Goal: Task Accomplishment & Management: Use online tool/utility

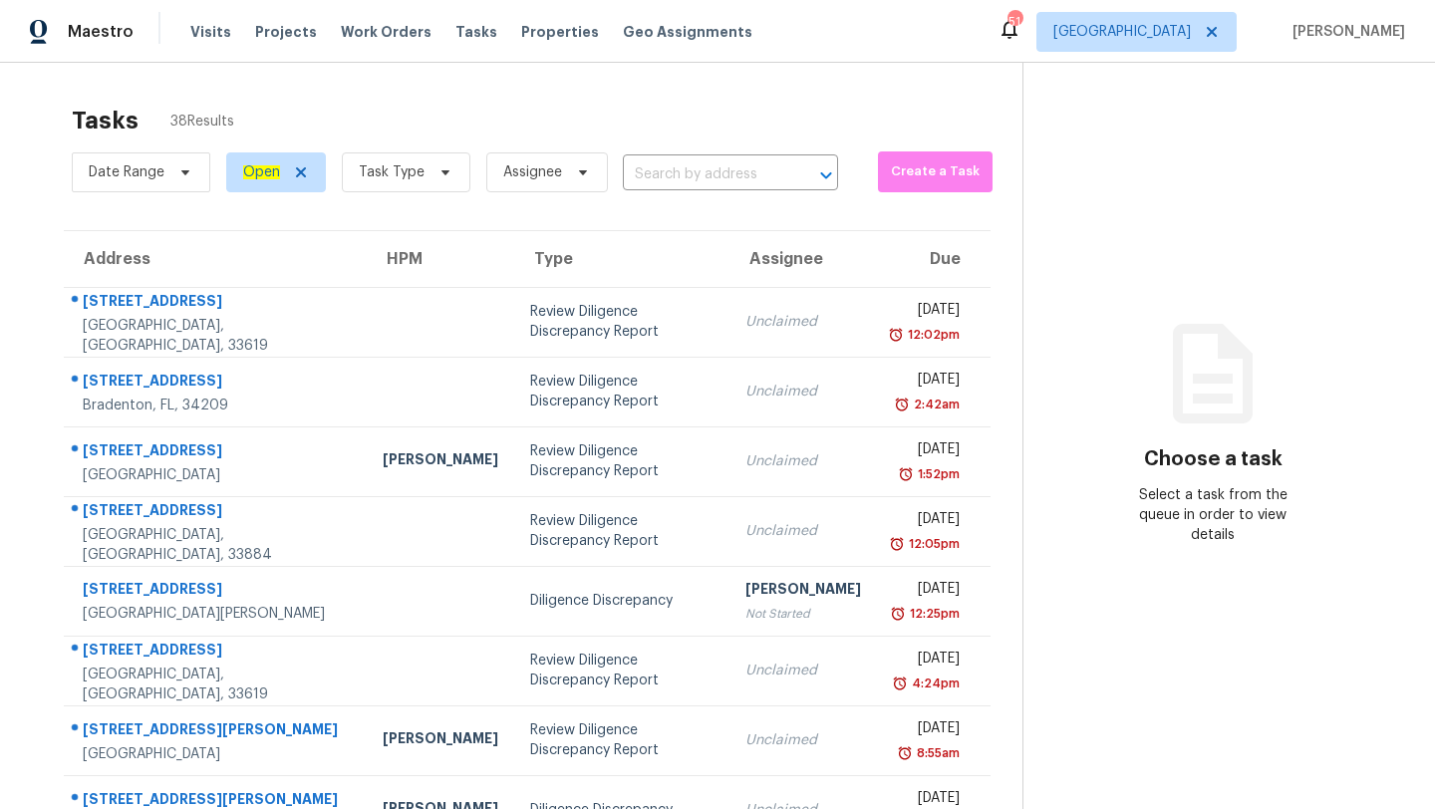
click at [697, 190] on div "Date Range Open Task Type Assignee ​" at bounding box center [455, 172] width 766 height 52
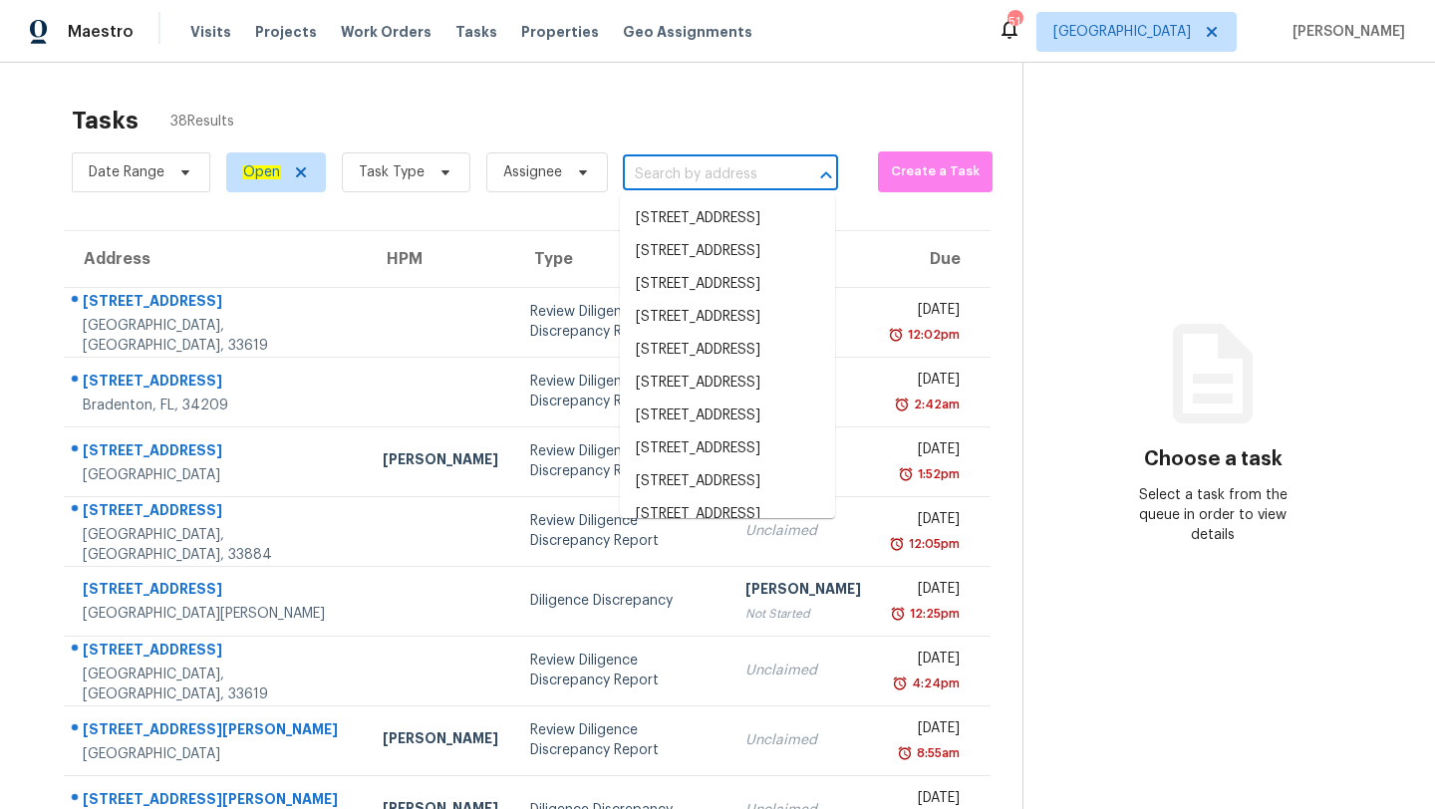
click at [704, 174] on input "text" at bounding box center [702, 174] width 159 height 31
paste input "[STREET_ADDRESS]"
type input "[STREET_ADDRESS]"
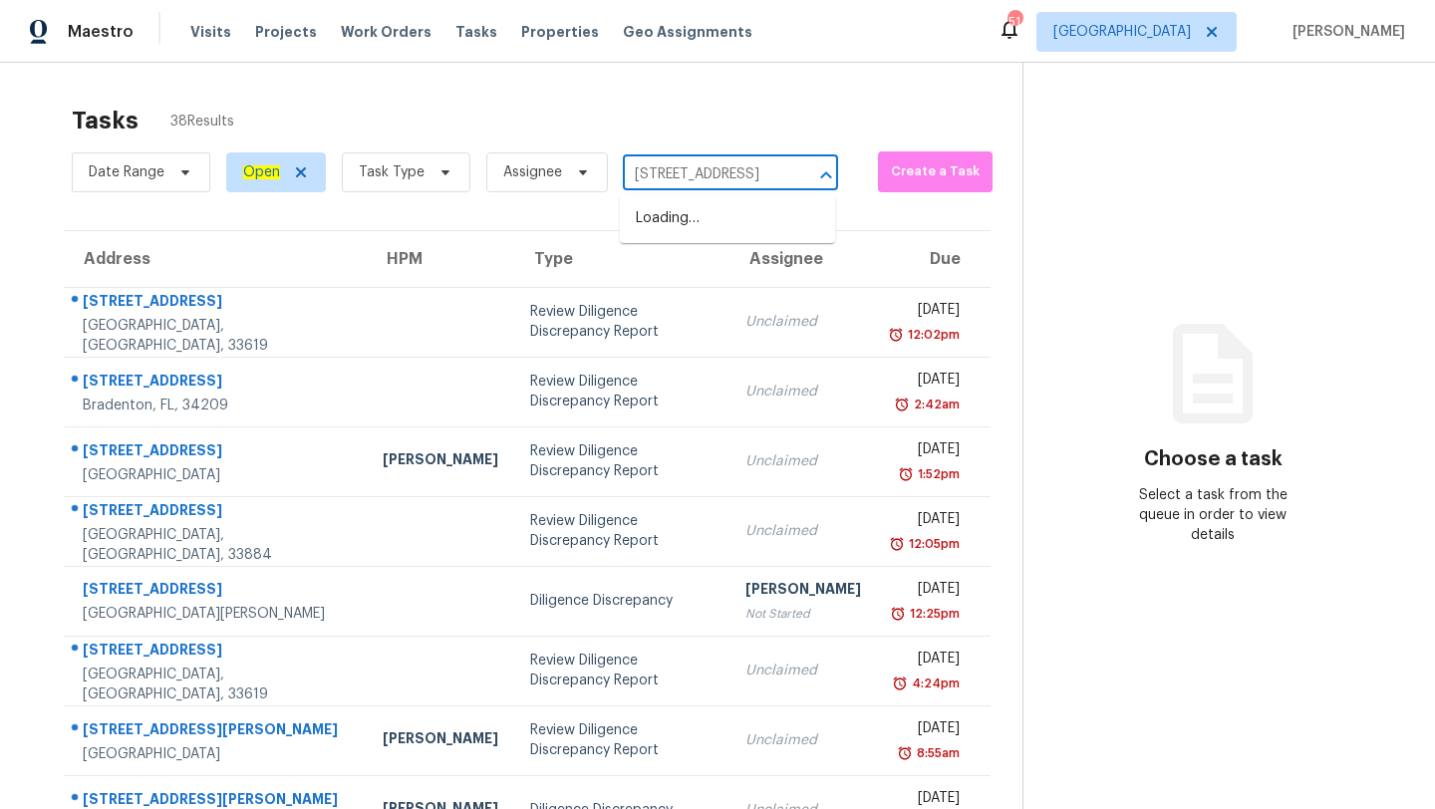
scroll to position [0, 99]
click at [713, 235] on li "[STREET_ADDRESS]" at bounding box center [727, 218] width 215 height 33
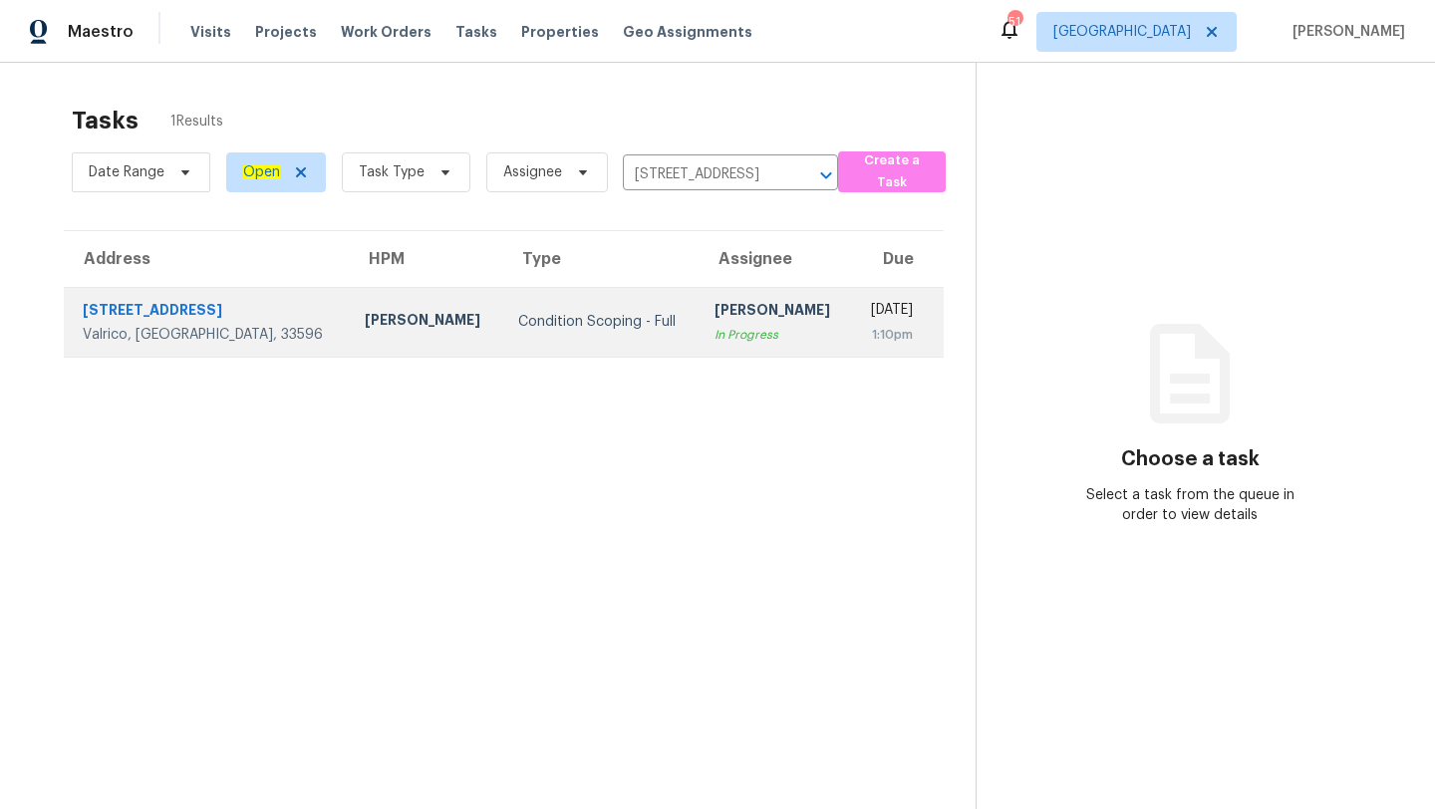
click at [852, 324] on td "[DATE] 1:10pm" at bounding box center [898, 322] width 92 height 70
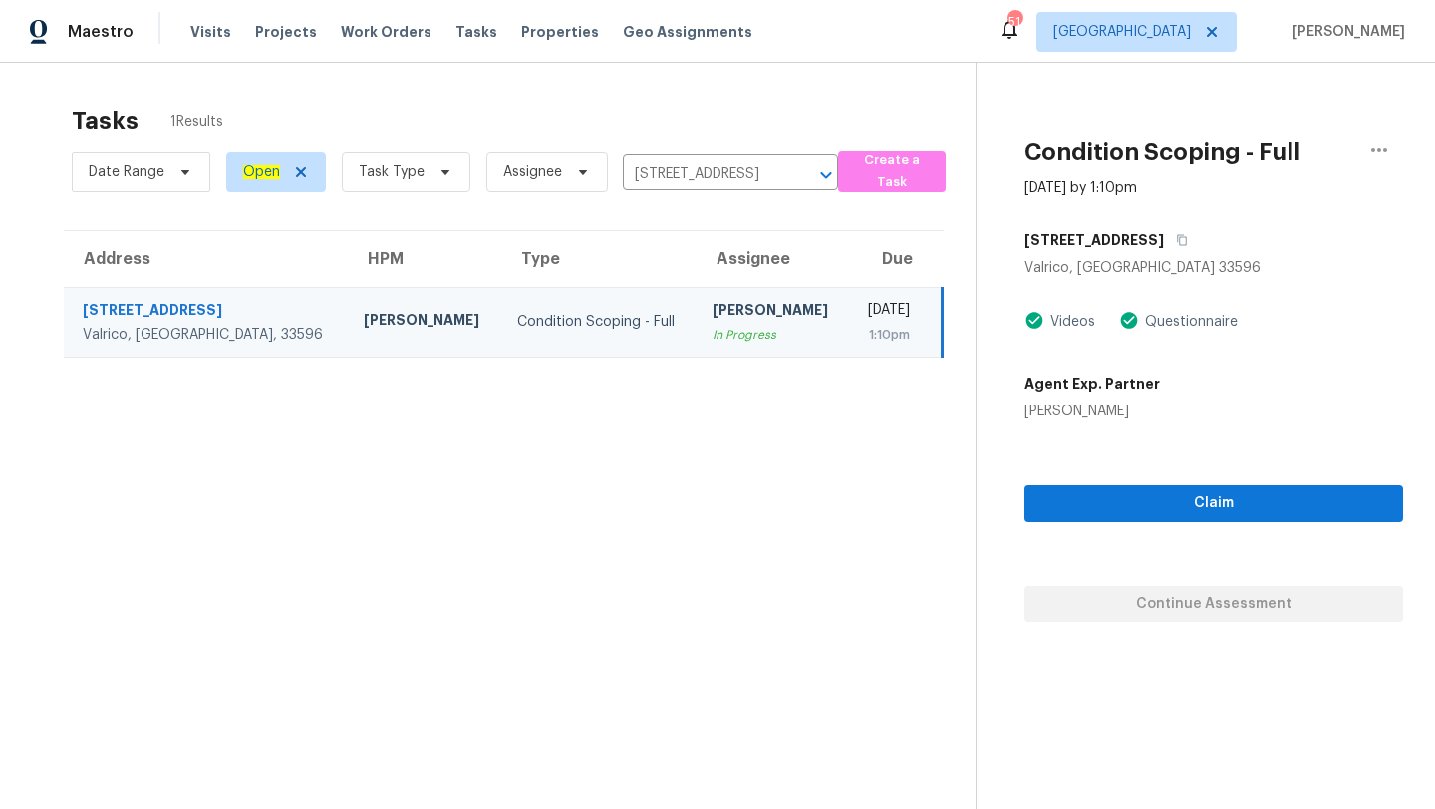
click at [876, 351] on td "[DATE] 1:10pm" at bounding box center [896, 322] width 94 height 70
click at [711, 494] on section "Tasks 1 Results Date Range Open Task Type Assignee [STREET_ADDRESS] ​ Create a …" at bounding box center [504, 483] width 944 height 777
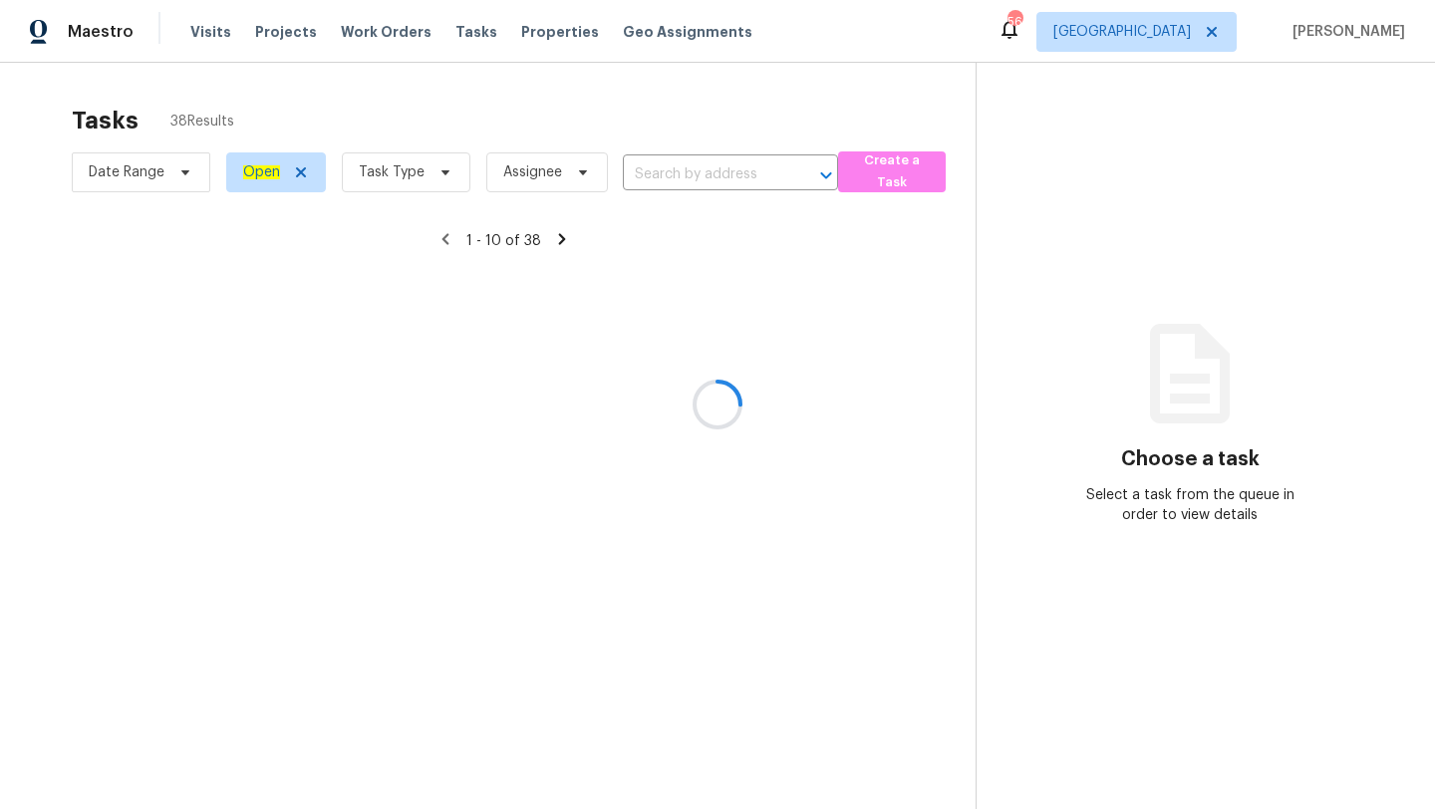
click at [650, 173] on div at bounding box center [717, 404] width 1435 height 809
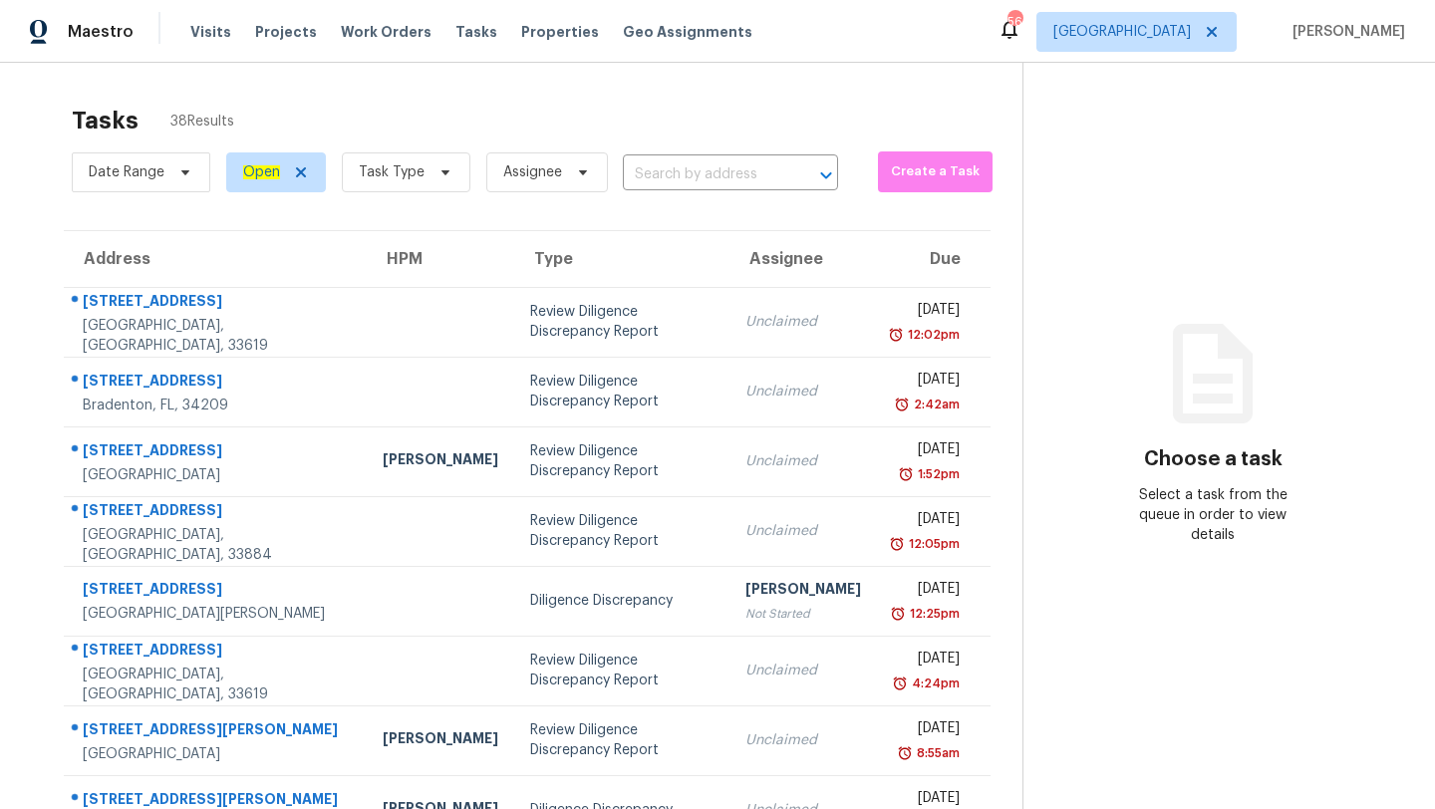
click at [650, 173] on input "text" at bounding box center [702, 174] width 159 height 31
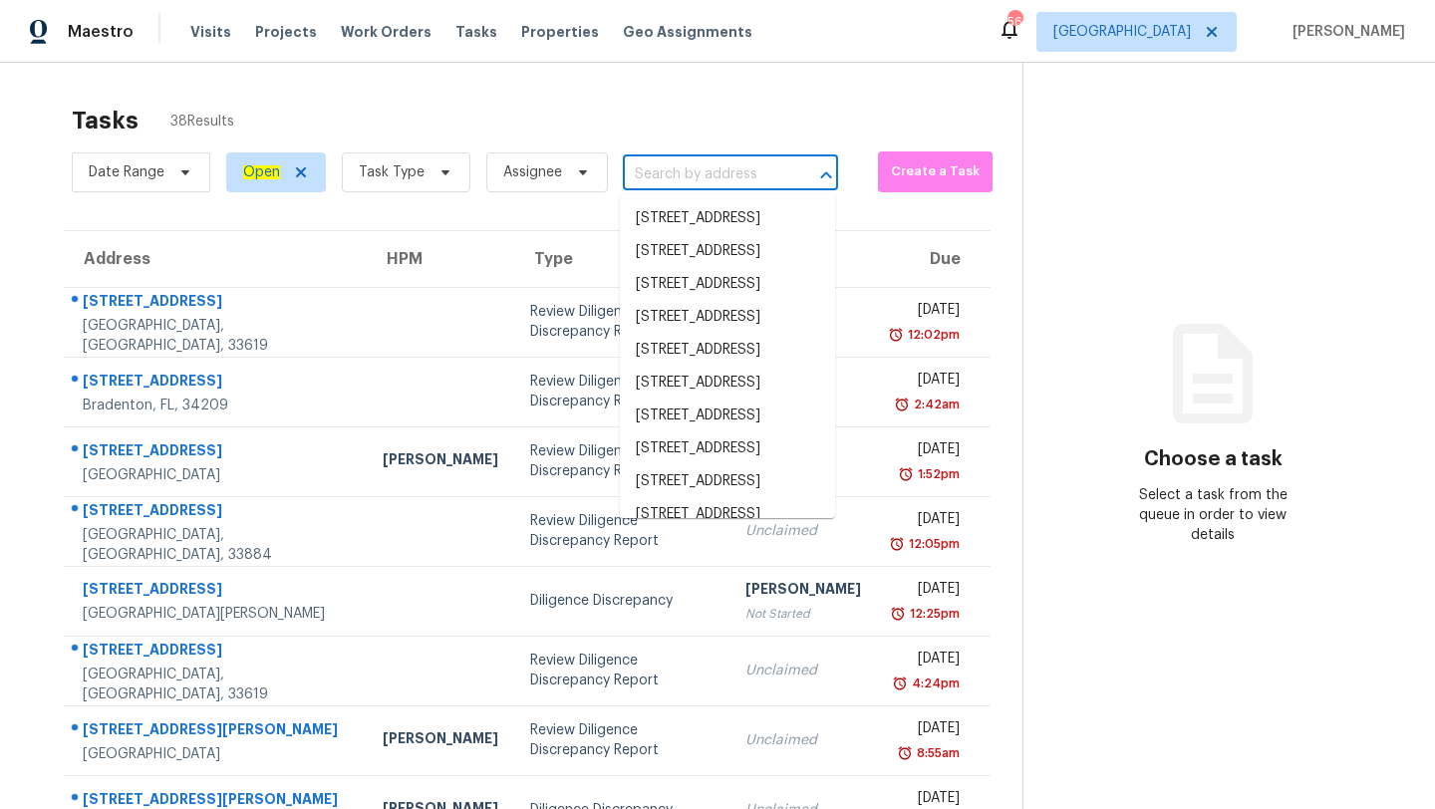
paste input "[STREET_ADDRESS]"
type input "[STREET_ADDRESS]"
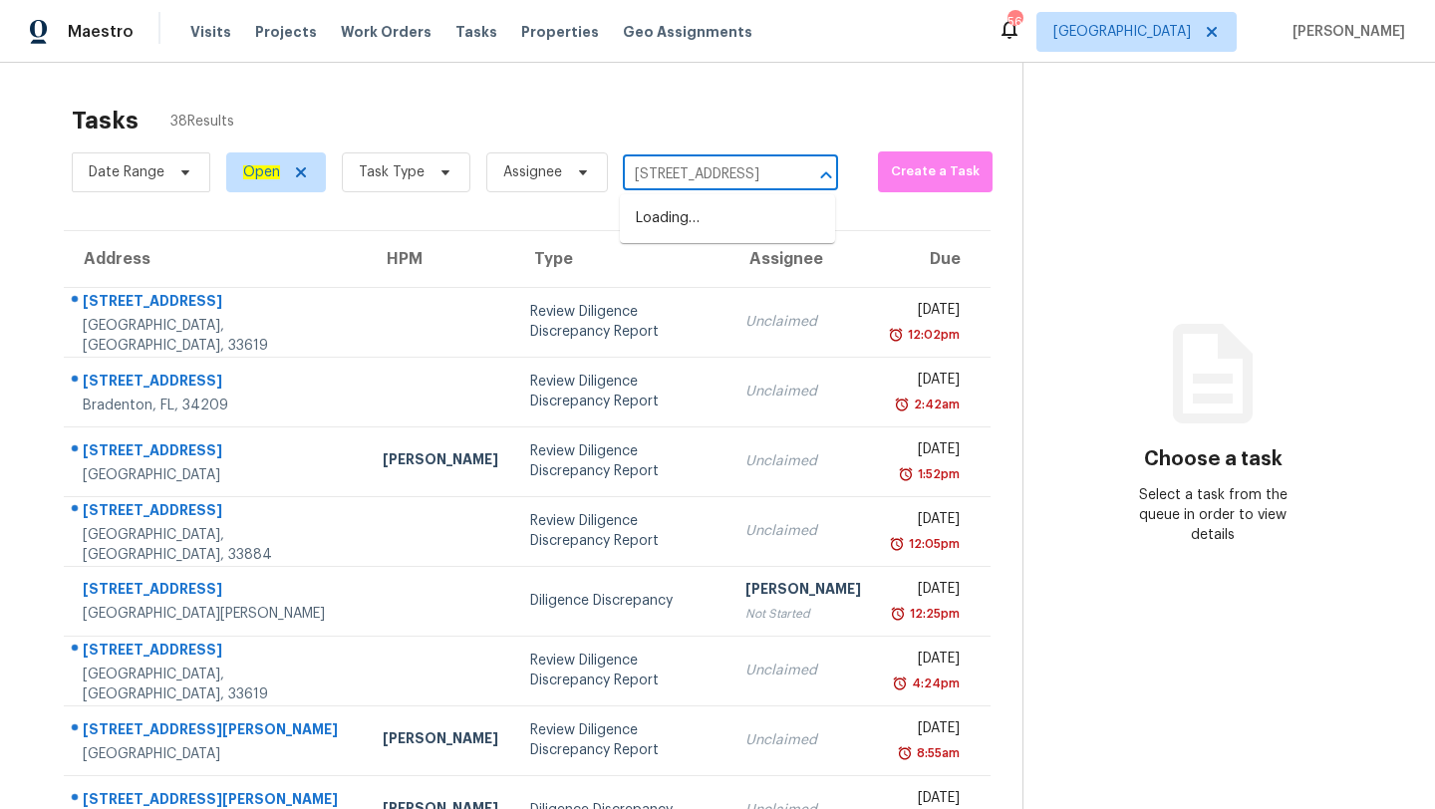
scroll to position [0, 99]
click at [662, 217] on li "[STREET_ADDRESS]" at bounding box center [727, 218] width 215 height 33
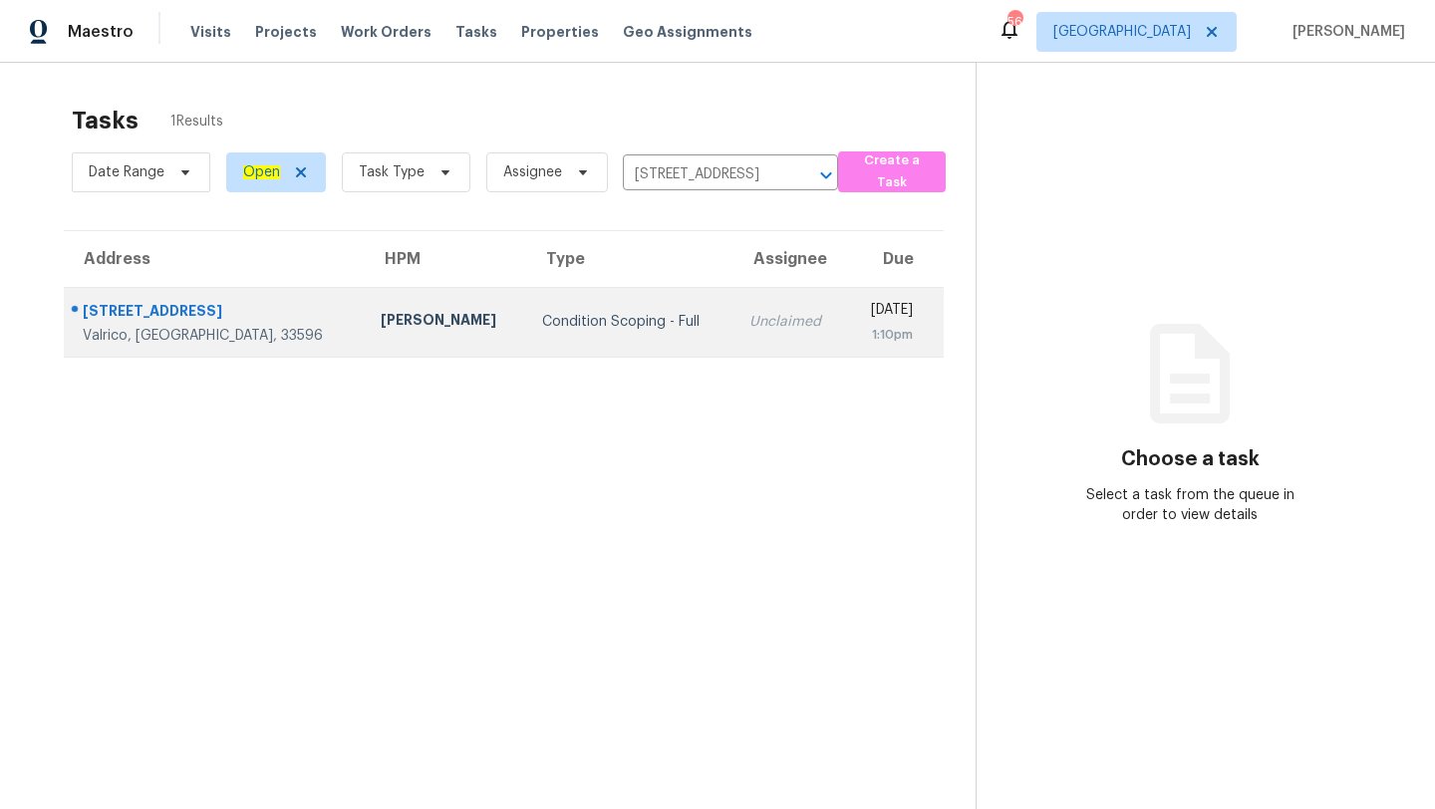
click at [733, 335] on td "Unclaimed" at bounding box center [790, 322] width 114 height 70
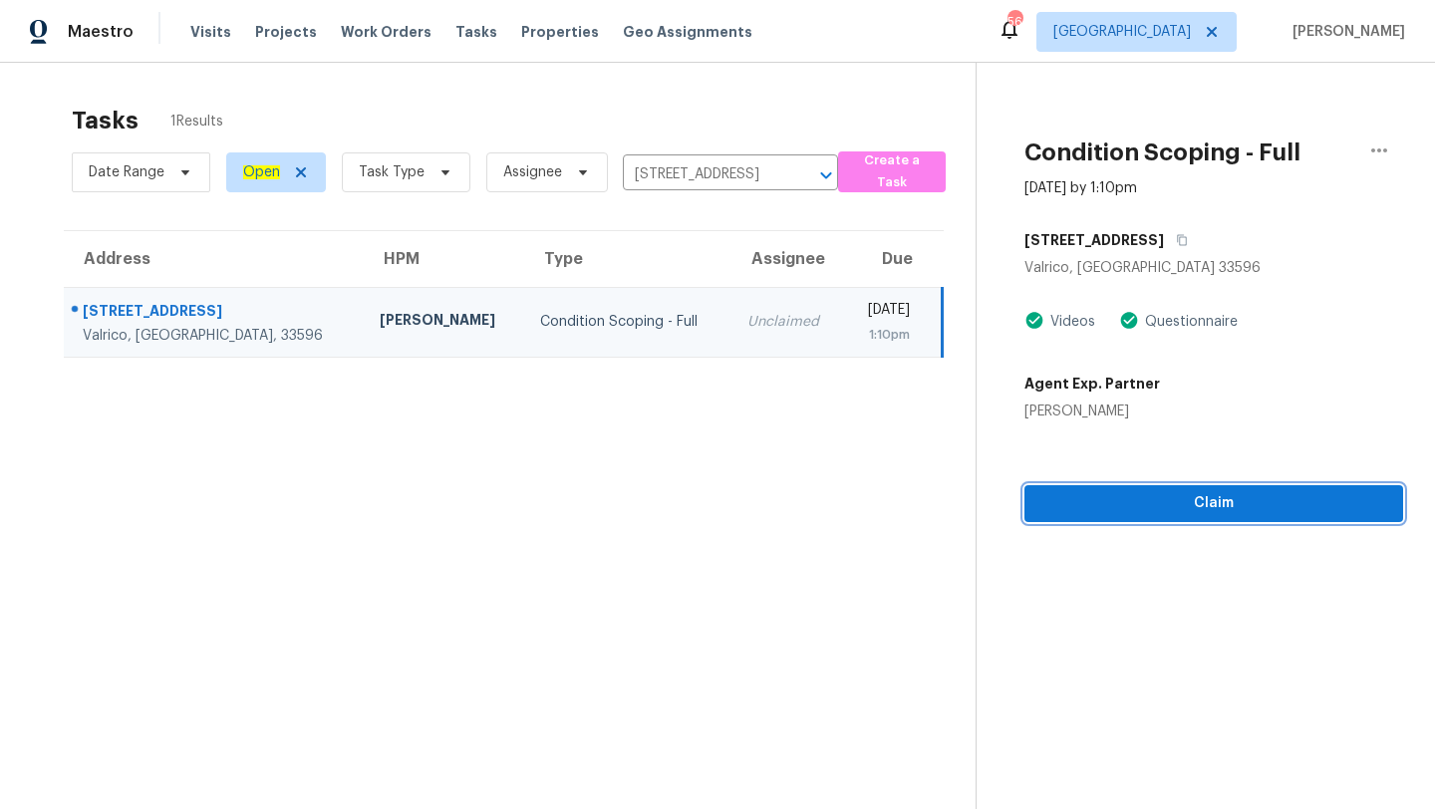
click at [1107, 506] on span "Claim" at bounding box center [1213, 503] width 347 height 25
